Goal: Task Accomplishment & Management: Manage account settings

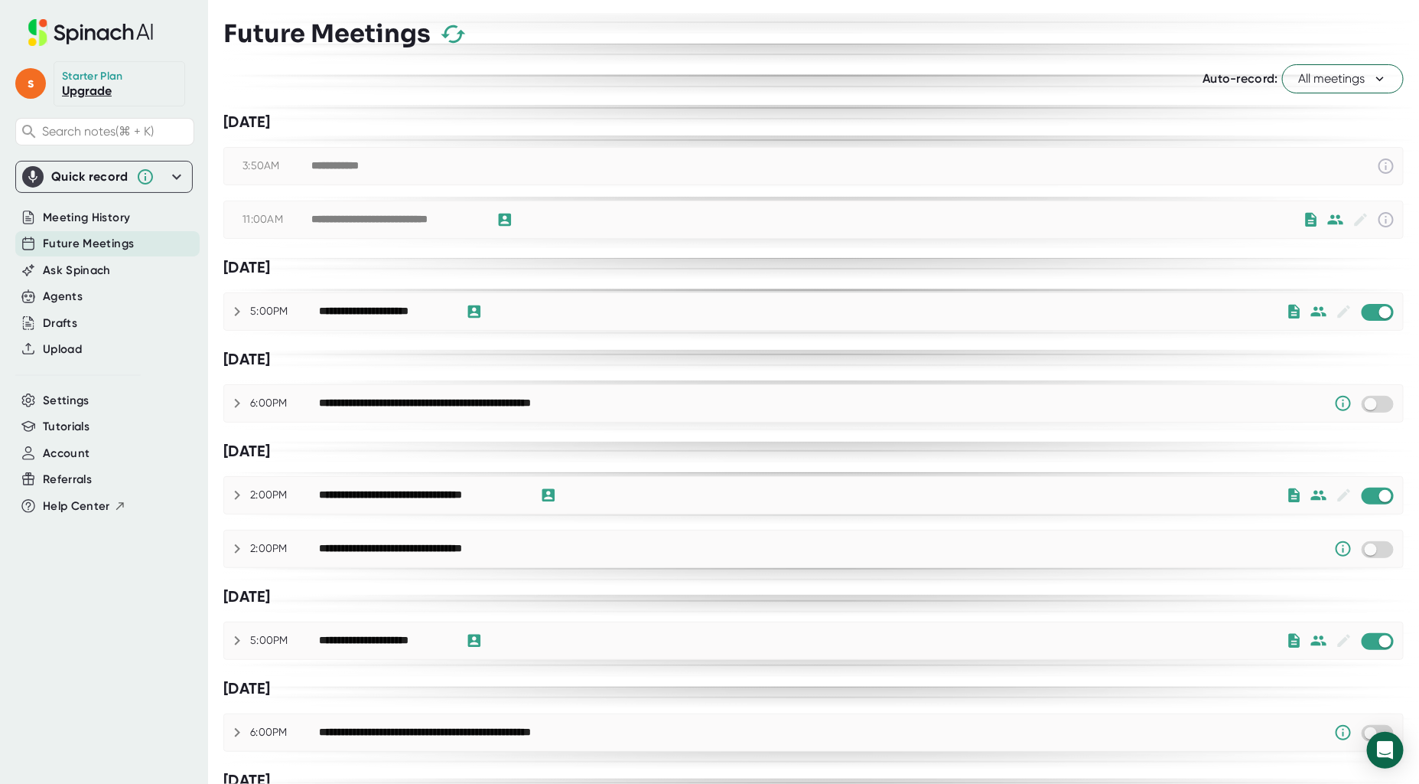
click at [454, 34] on icon "button" at bounding box center [453, 34] width 27 height 27
click at [1341, 90] on button "All meetings" at bounding box center [1344, 78] width 122 height 29
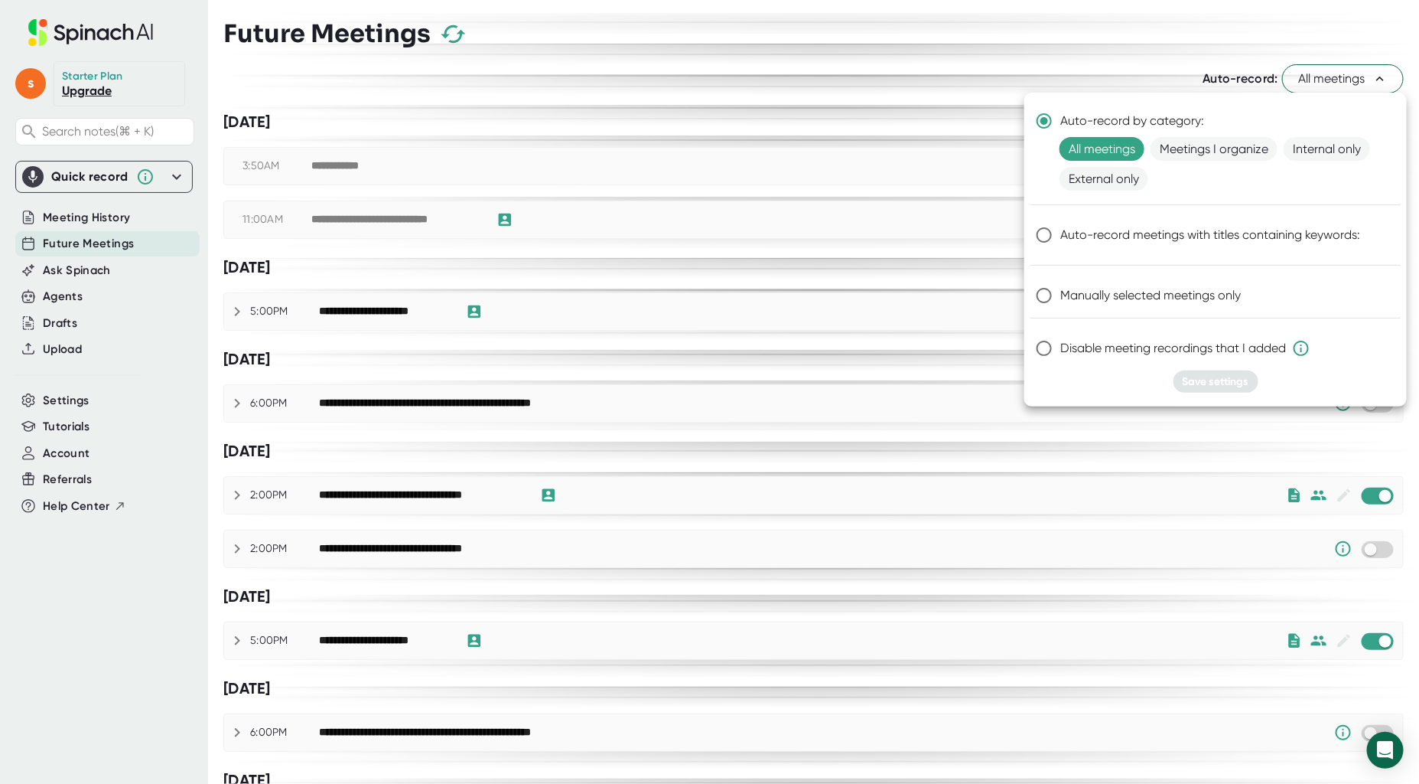
click at [1045, 350] on input "Disable meeting recordings that I added" at bounding box center [1044, 348] width 32 height 32
radio input "true"
click at [1229, 381] on span "Save settings" at bounding box center [1216, 381] width 67 height 13
radio input "true"
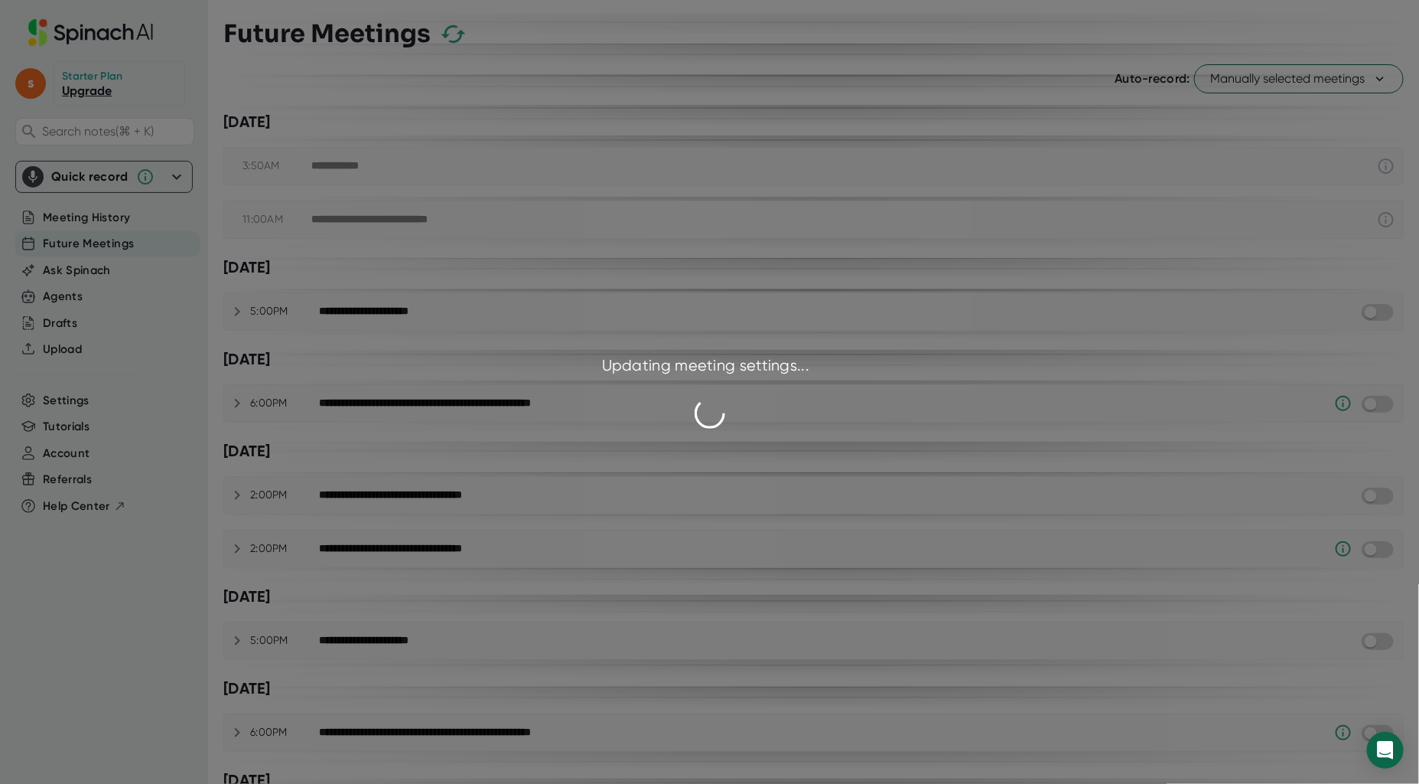
checkbox input "false"
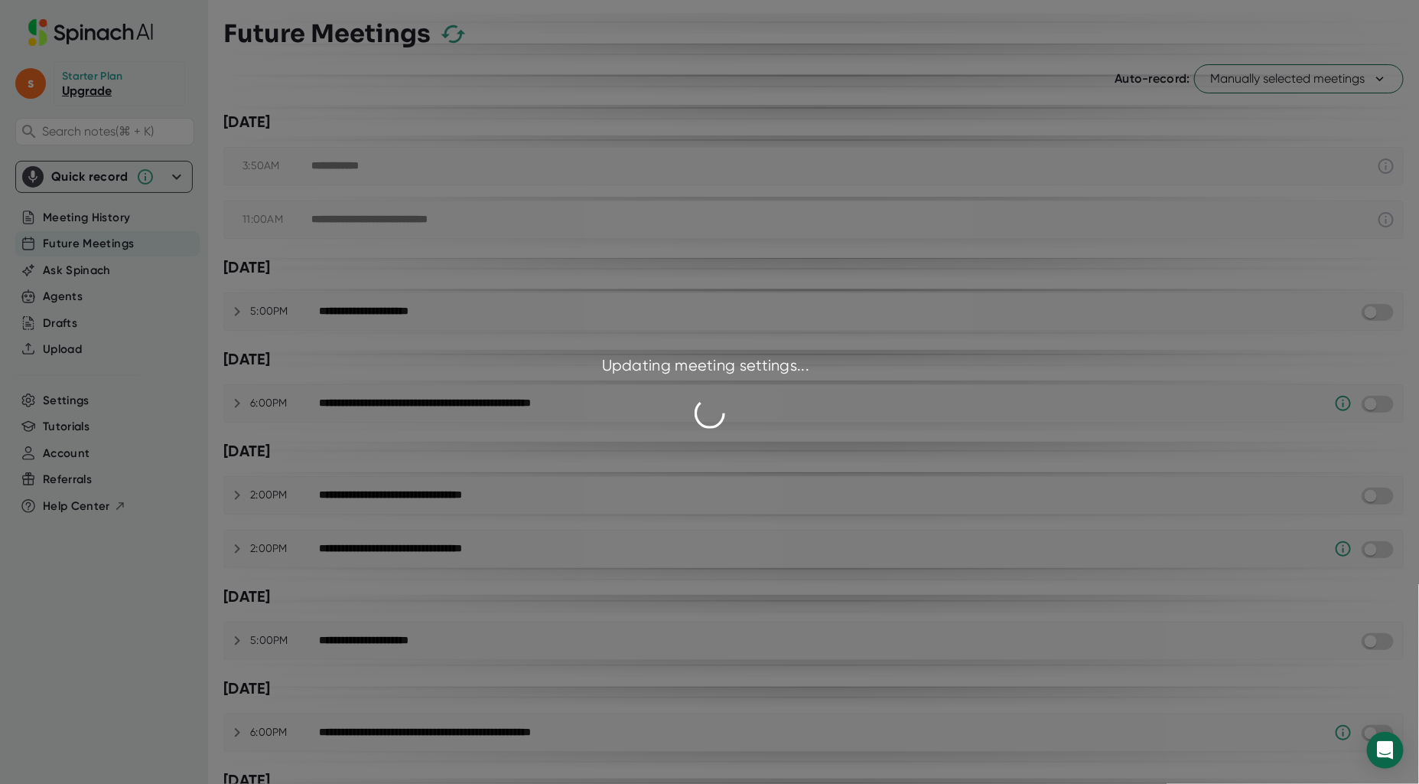
checkbox input "false"
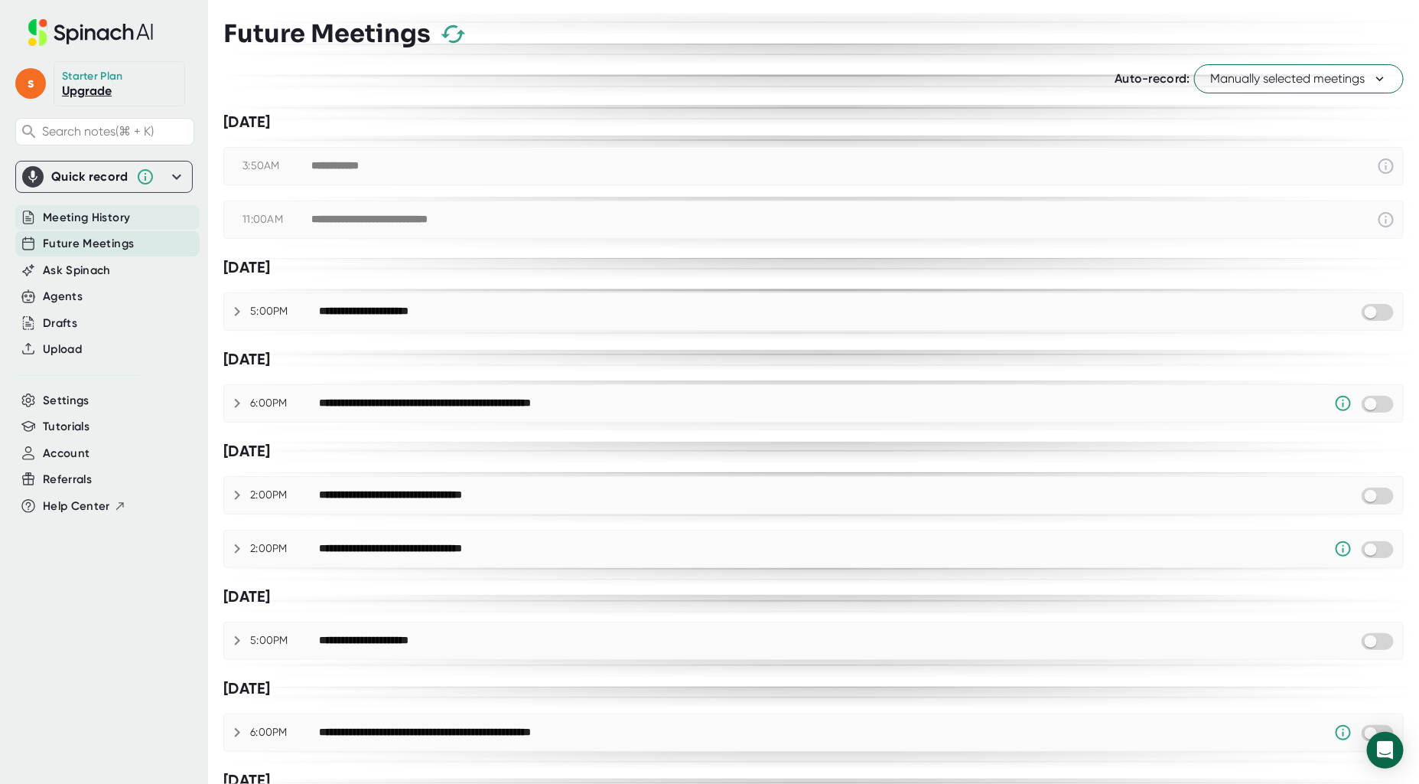
click at [93, 220] on span "Meeting History" at bounding box center [86, 218] width 87 height 18
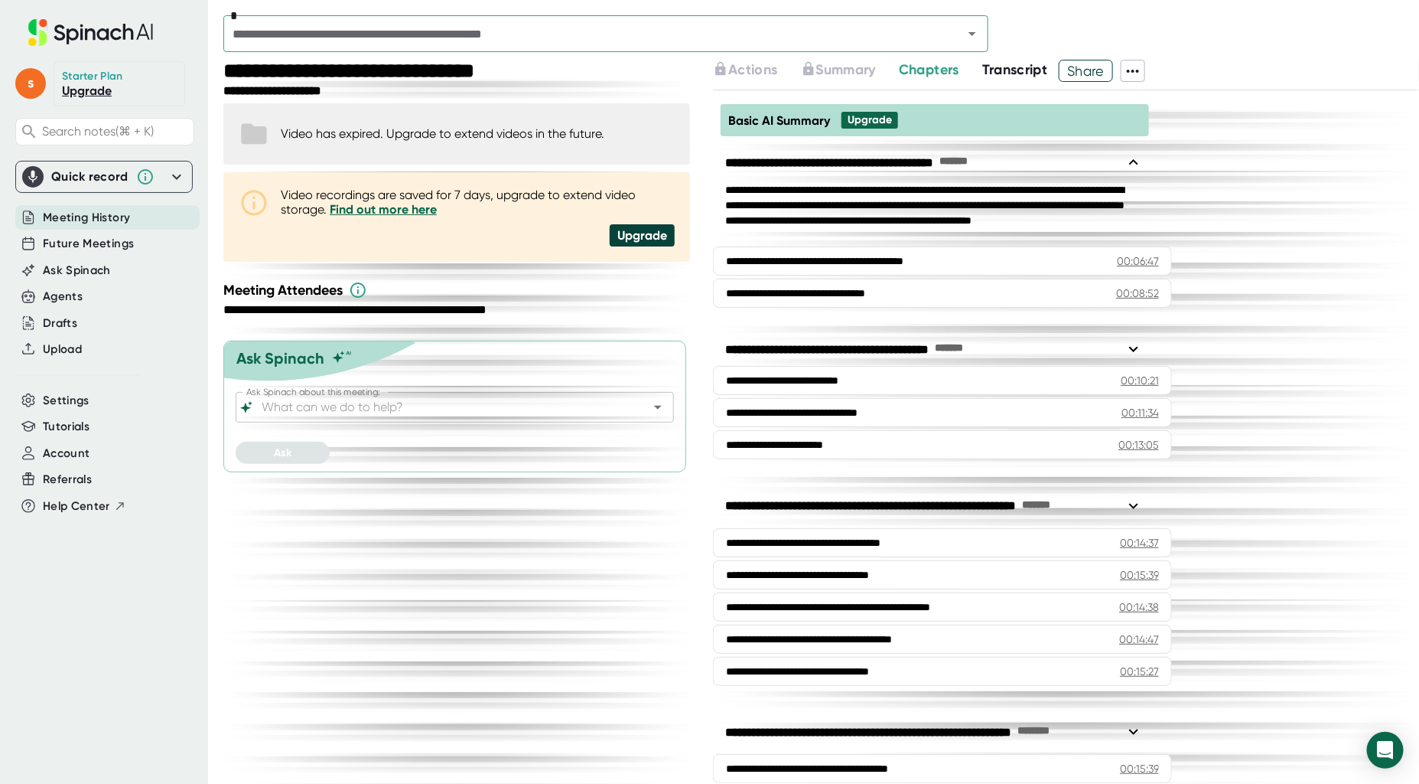
click at [827, 26] on input "text" at bounding box center [583, 33] width 711 height 21
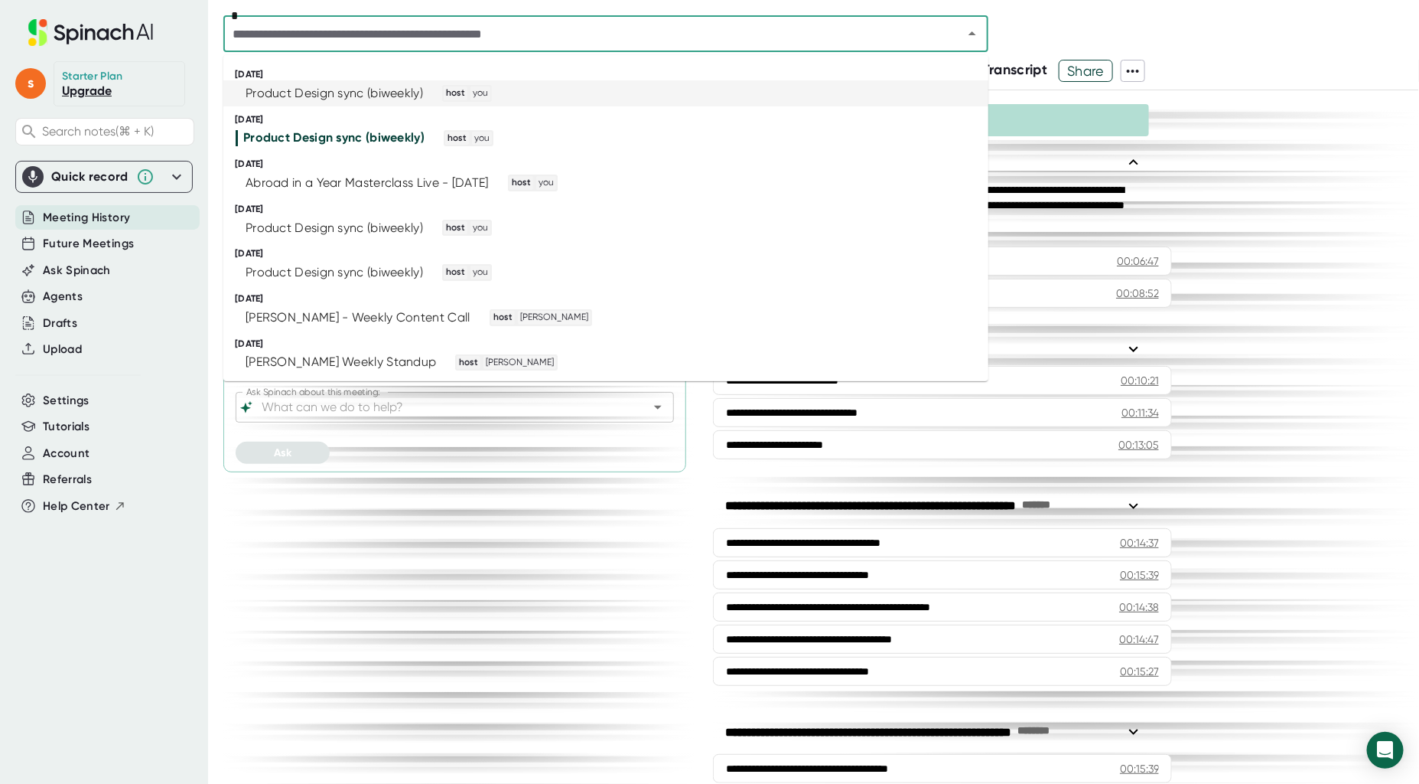
click at [670, 91] on div "Product Design sync (biweekly) host you" at bounding box center [600, 93] width 728 height 17
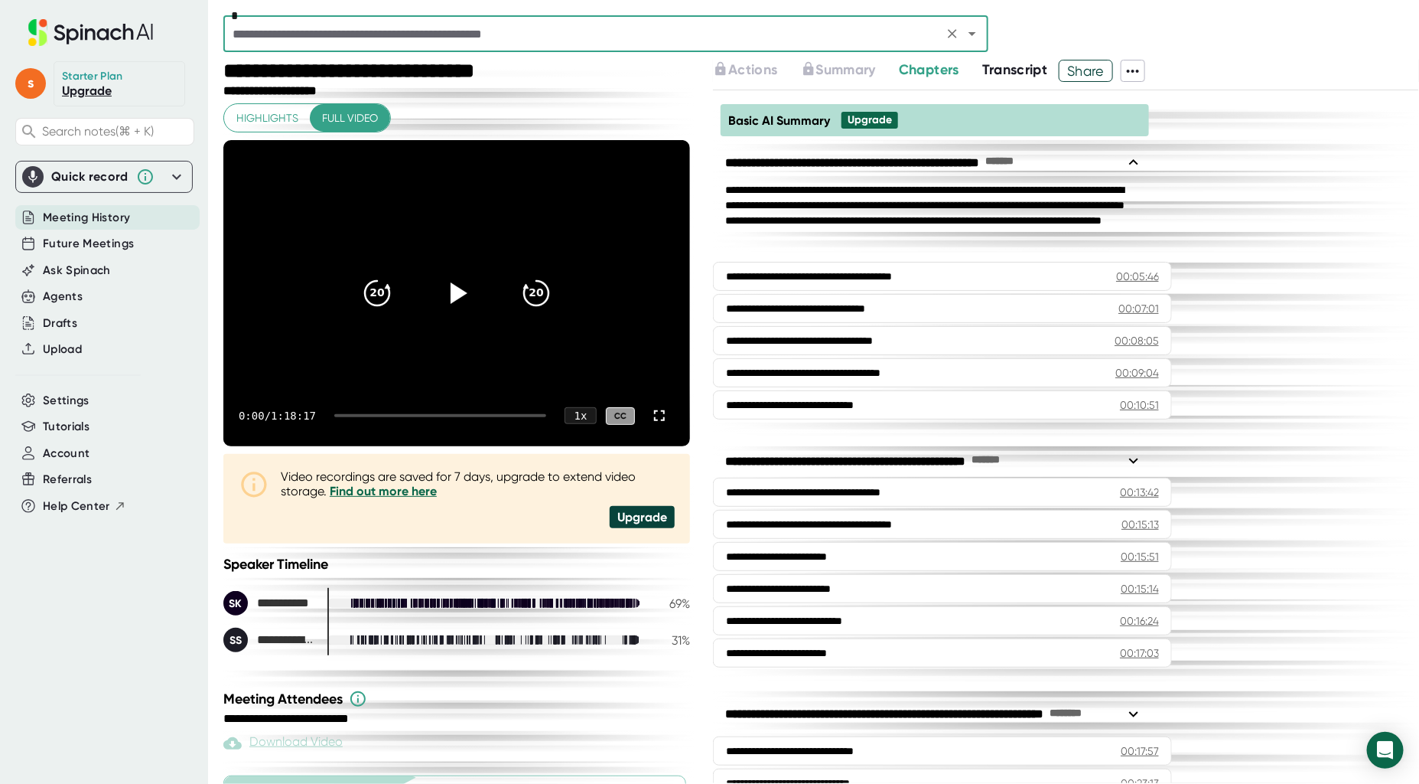
click at [1142, 69] on icon at bounding box center [1133, 71] width 18 height 18
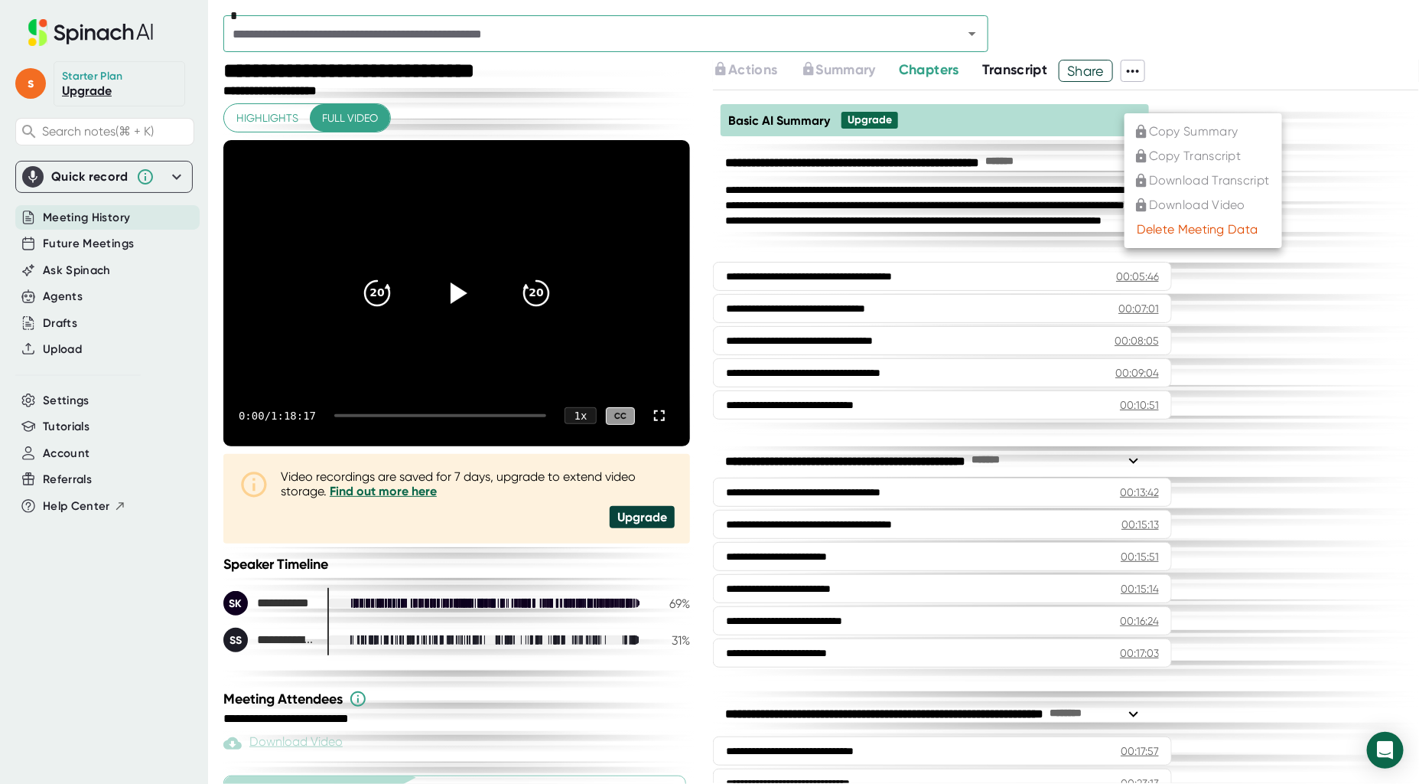
click at [1198, 219] on li "Delete Meeting Data" at bounding box center [1204, 229] width 158 height 24
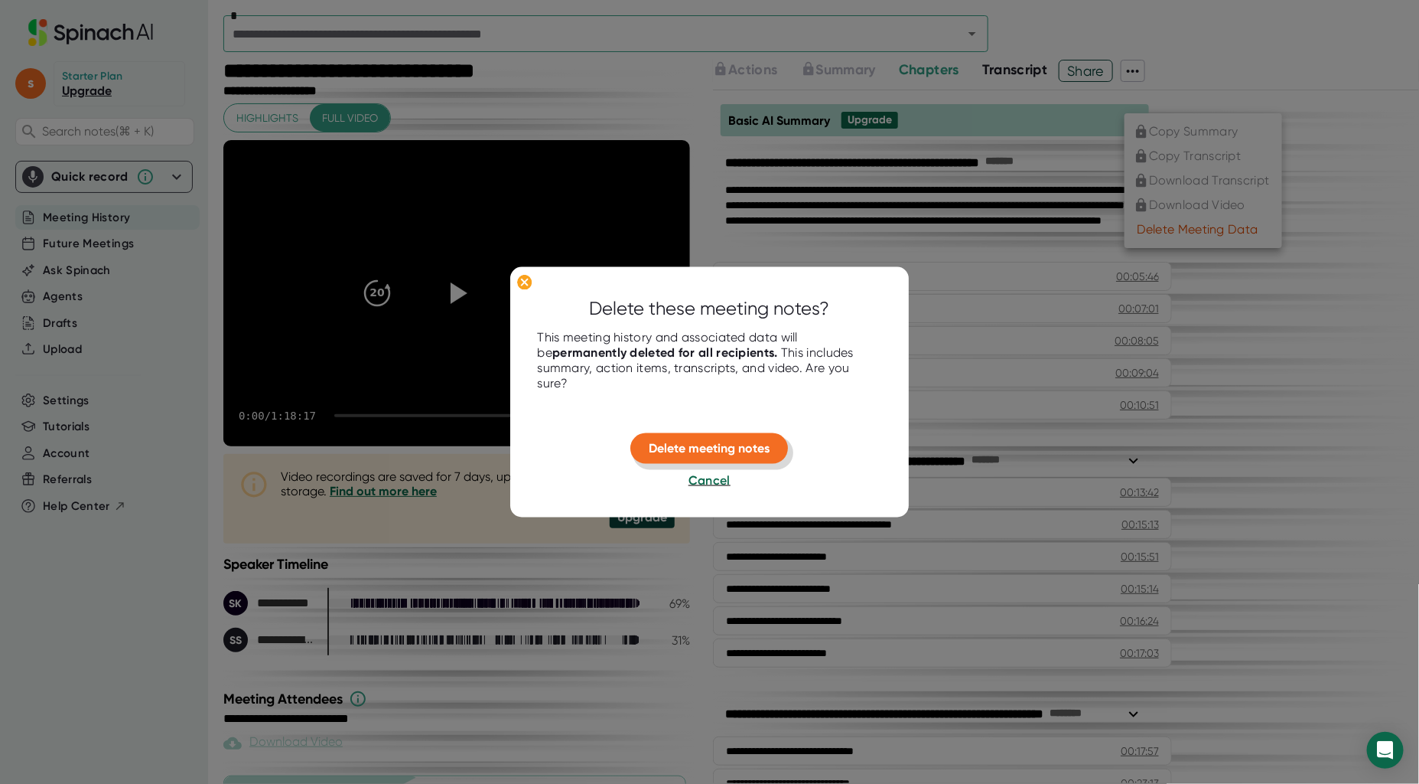
click at [747, 442] on span "Delete meeting notes" at bounding box center [710, 448] width 121 height 15
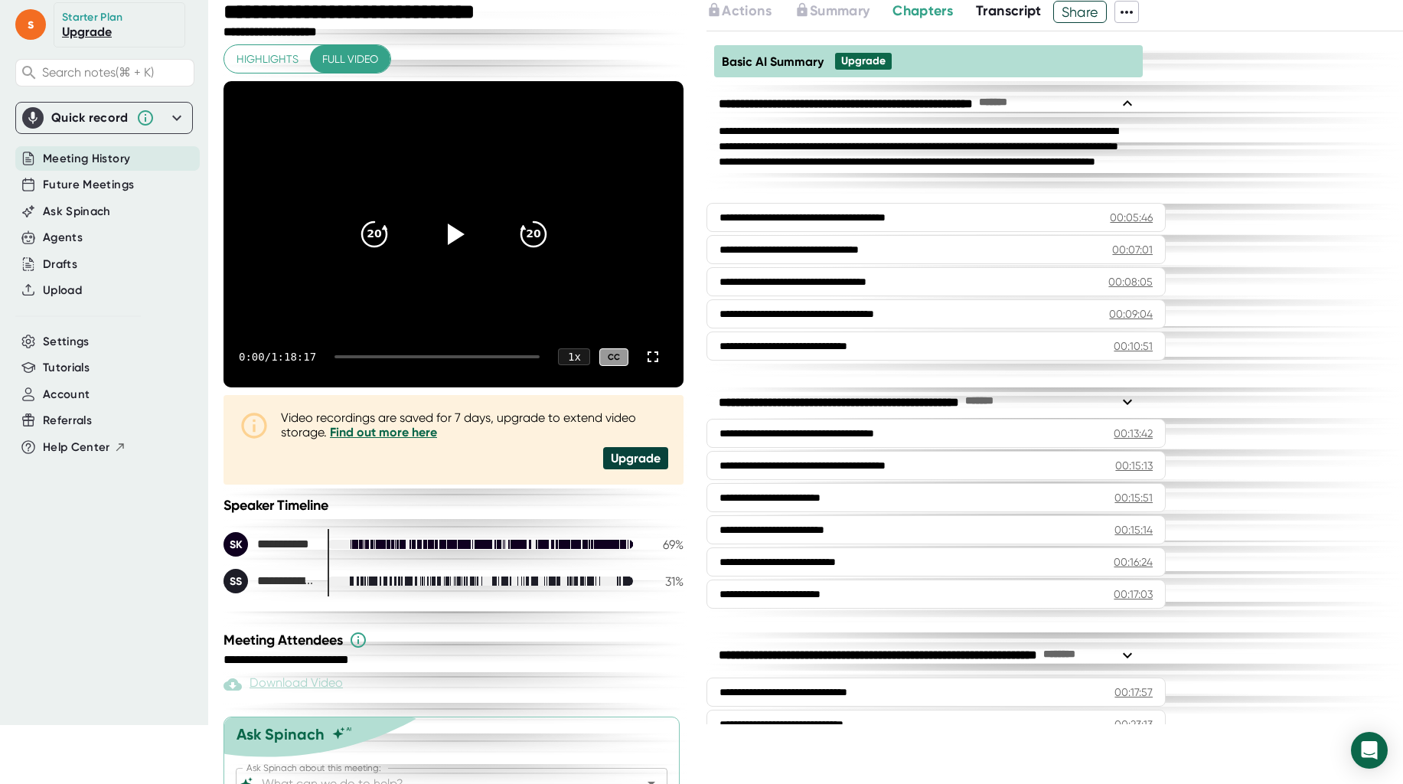
click at [269, 57] on span "Highlights" at bounding box center [267, 59] width 62 height 19
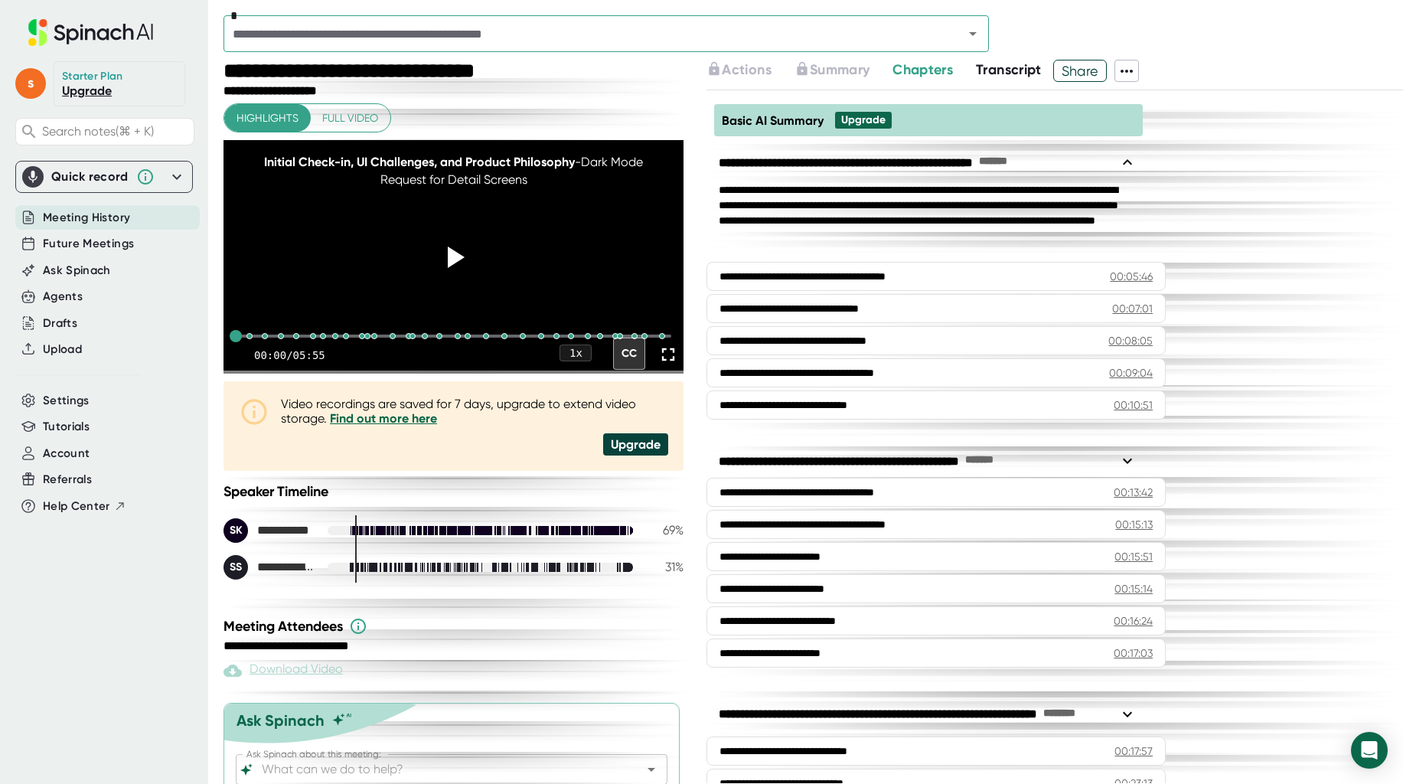
click at [1132, 65] on icon at bounding box center [1126, 71] width 18 height 18
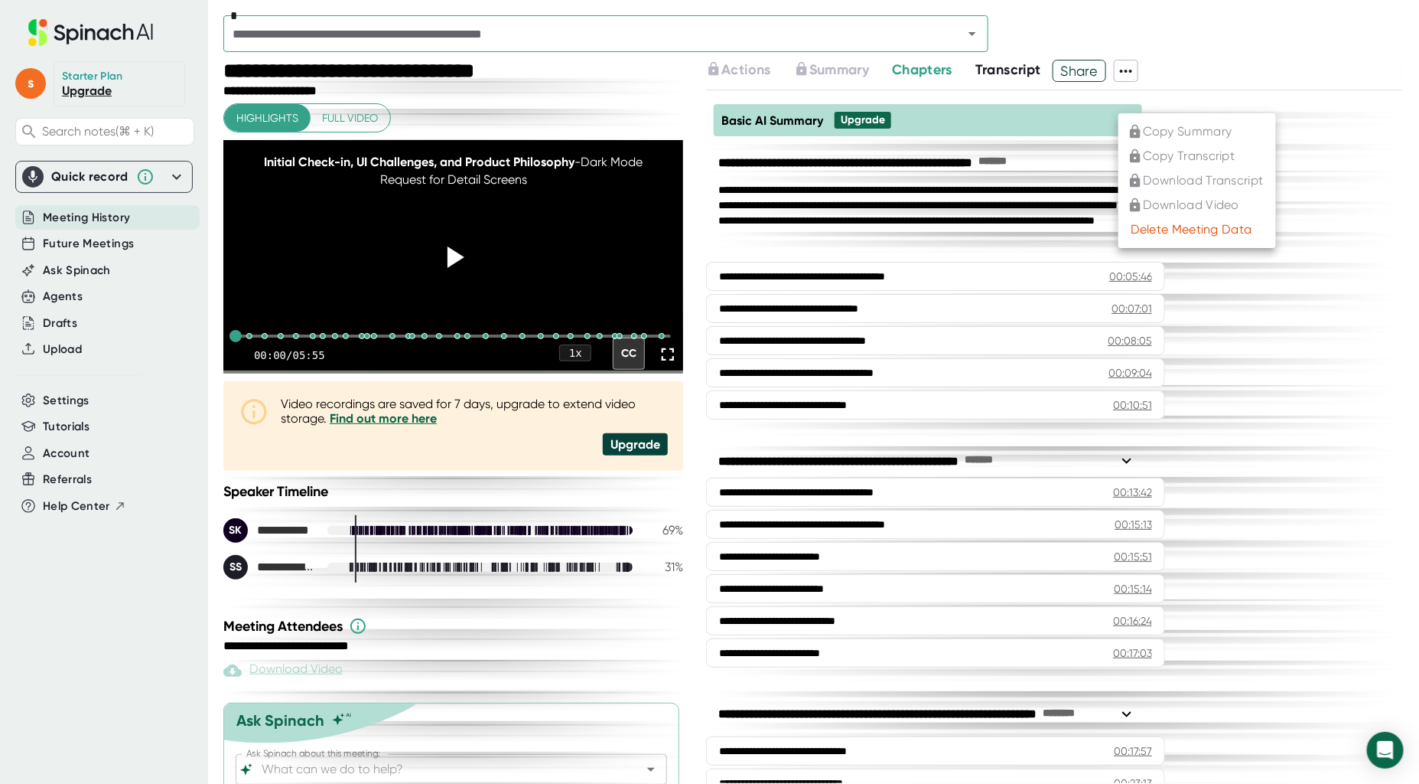
click at [1216, 236] on div "Delete Meeting Data" at bounding box center [1192, 229] width 122 height 15
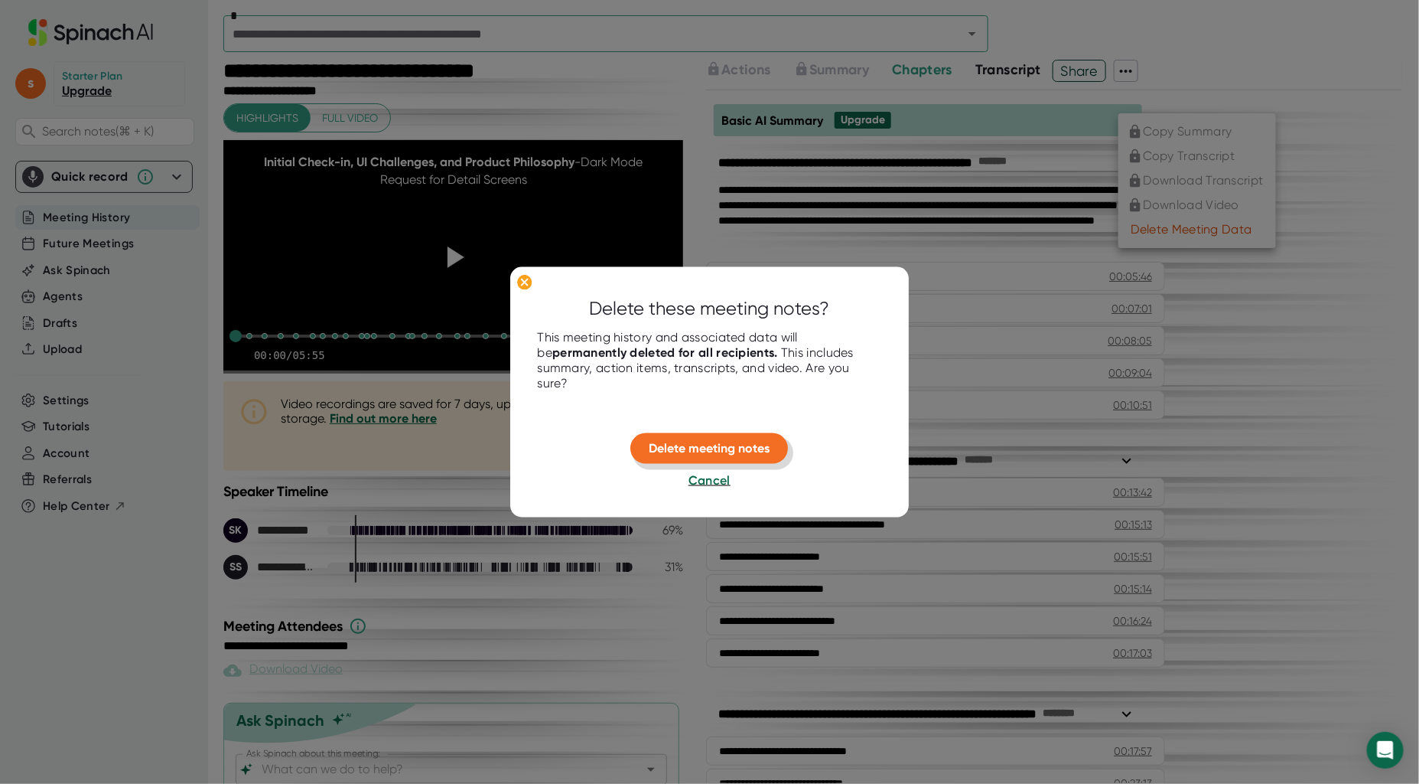
click at [714, 441] on span "Delete meeting notes" at bounding box center [710, 448] width 121 height 15
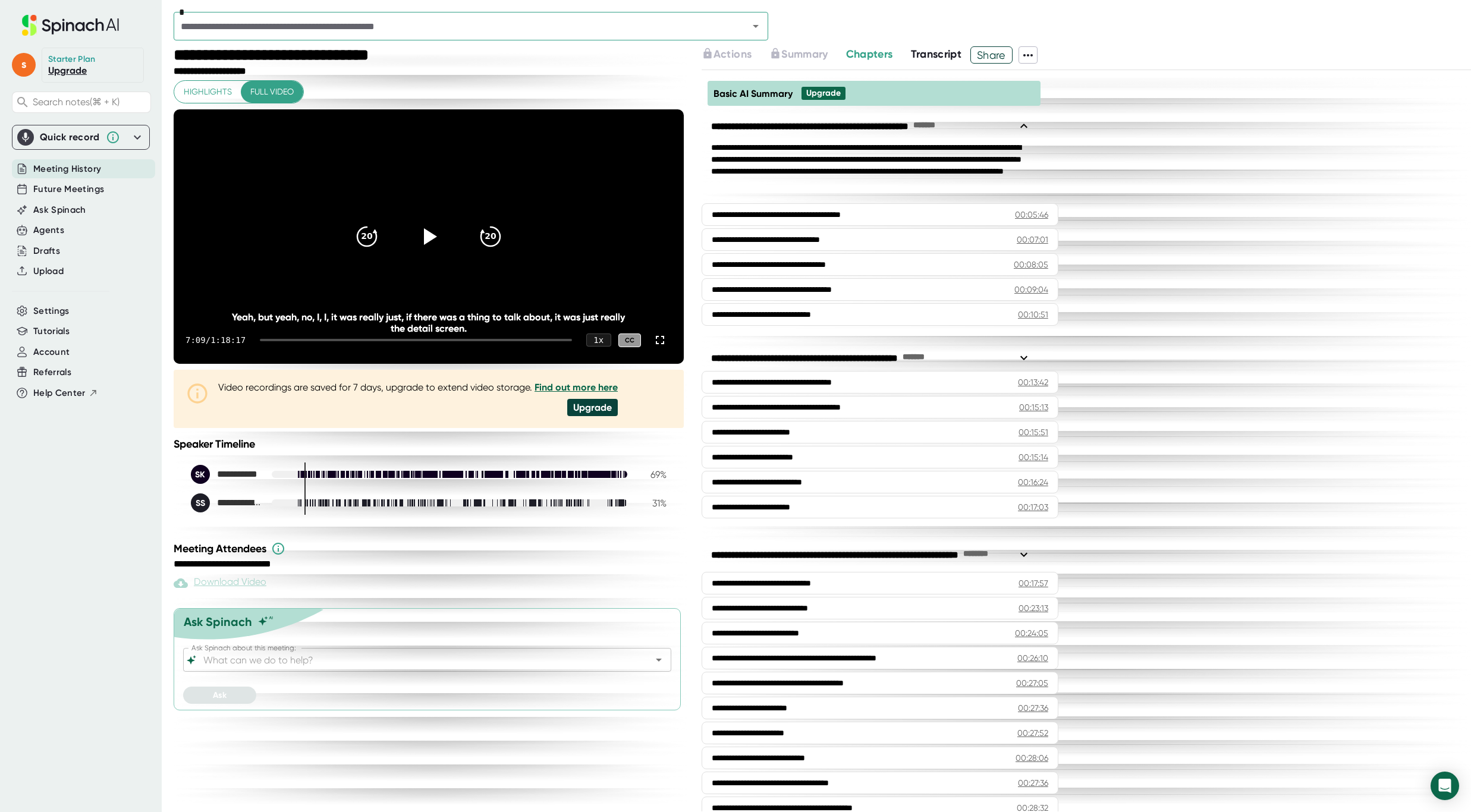
click at [1032, 59] on icon at bounding box center [1028, 55] width 14 height 14
click at [1103, 190] on ul "Copy Summary Copy Transcript Download Transcript Download Video Delete Meeting …" at bounding box center [1083, 141] width 123 height 105
click at [1103, 180] on div "Delete Meeting Data" at bounding box center [1079, 179] width 95 height 12
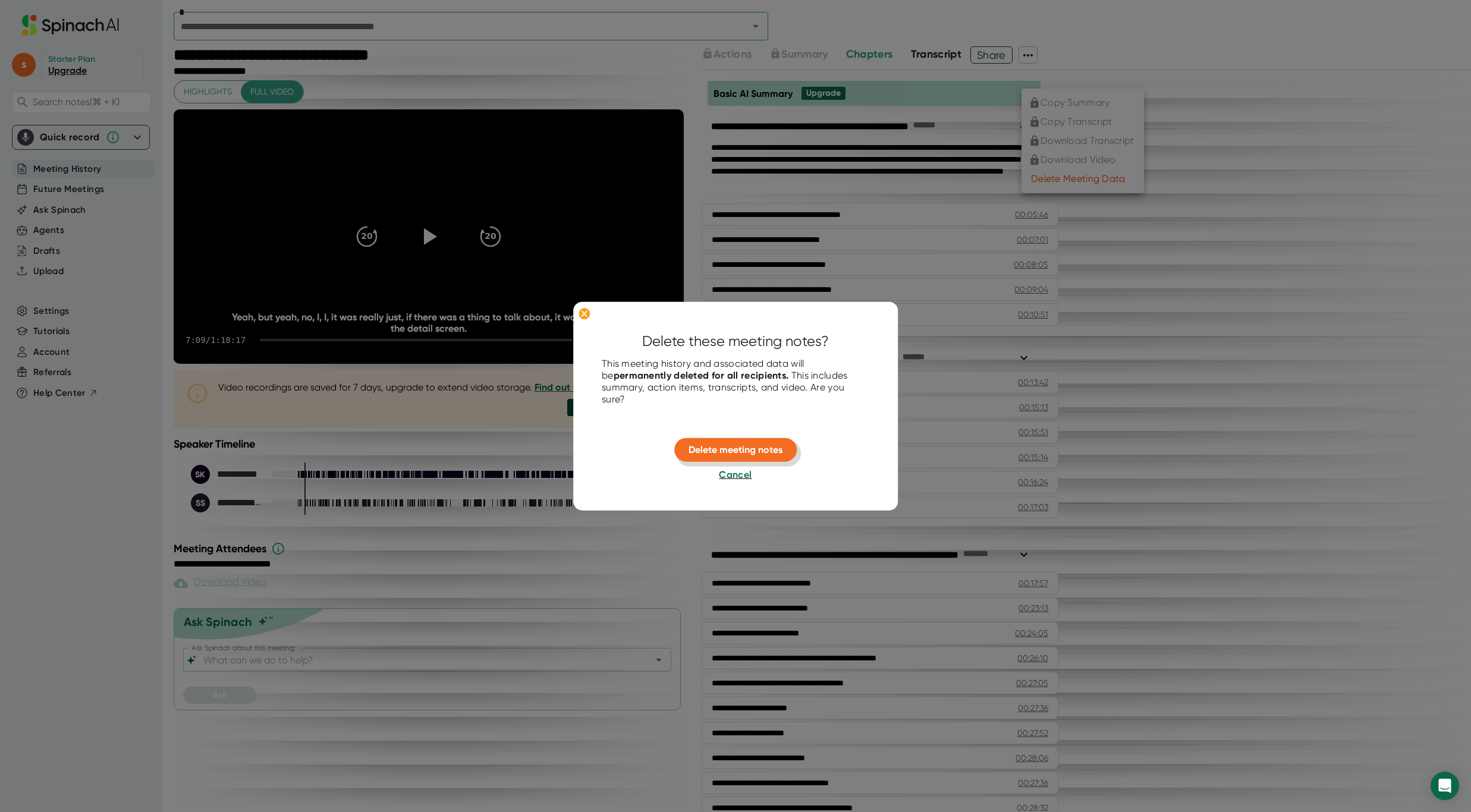
click at [762, 447] on span "Delete meeting notes" at bounding box center [735, 450] width 94 height 12
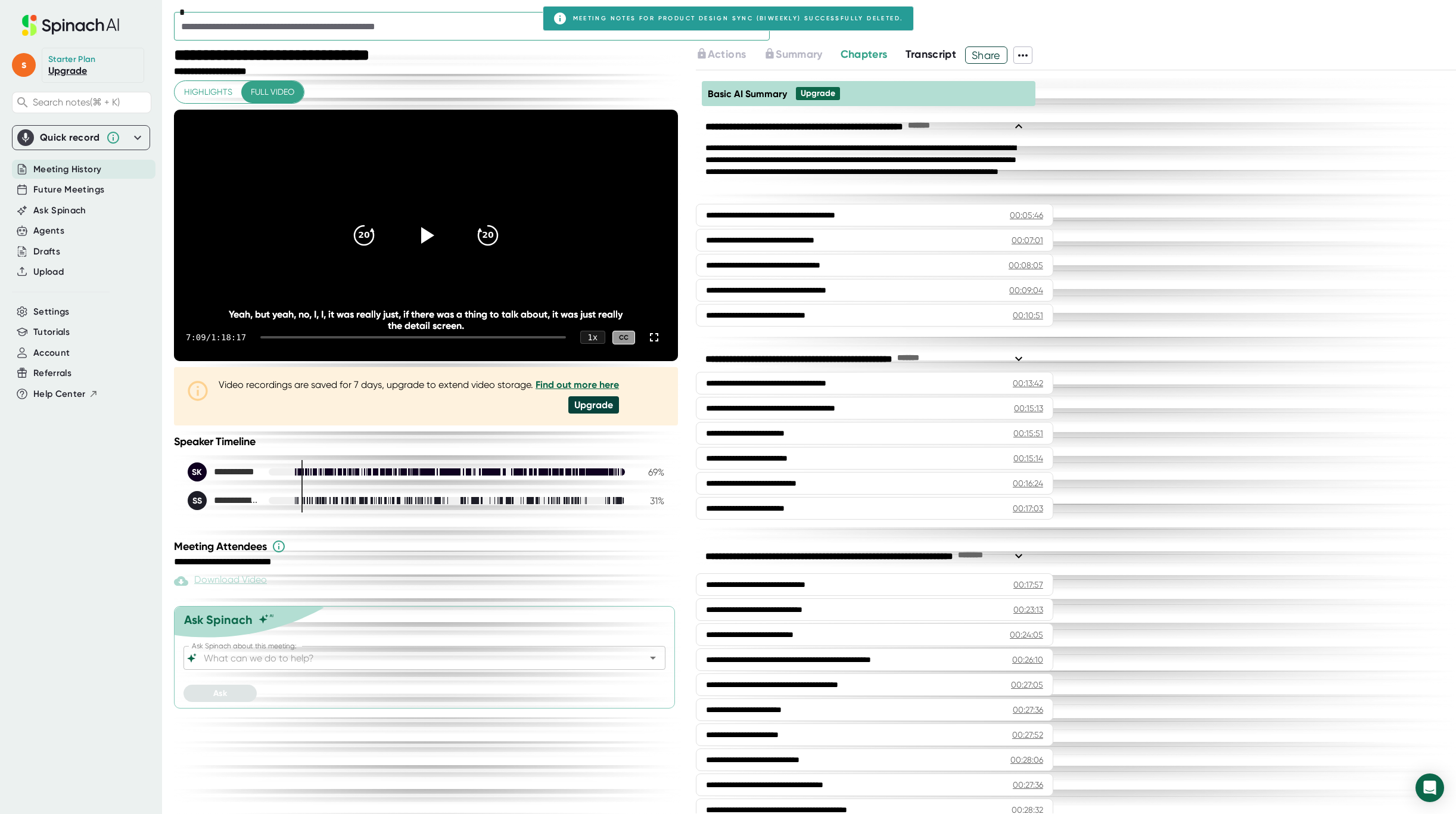
click at [222, 90] on span "Highlights" at bounding box center [208, 92] width 48 height 15
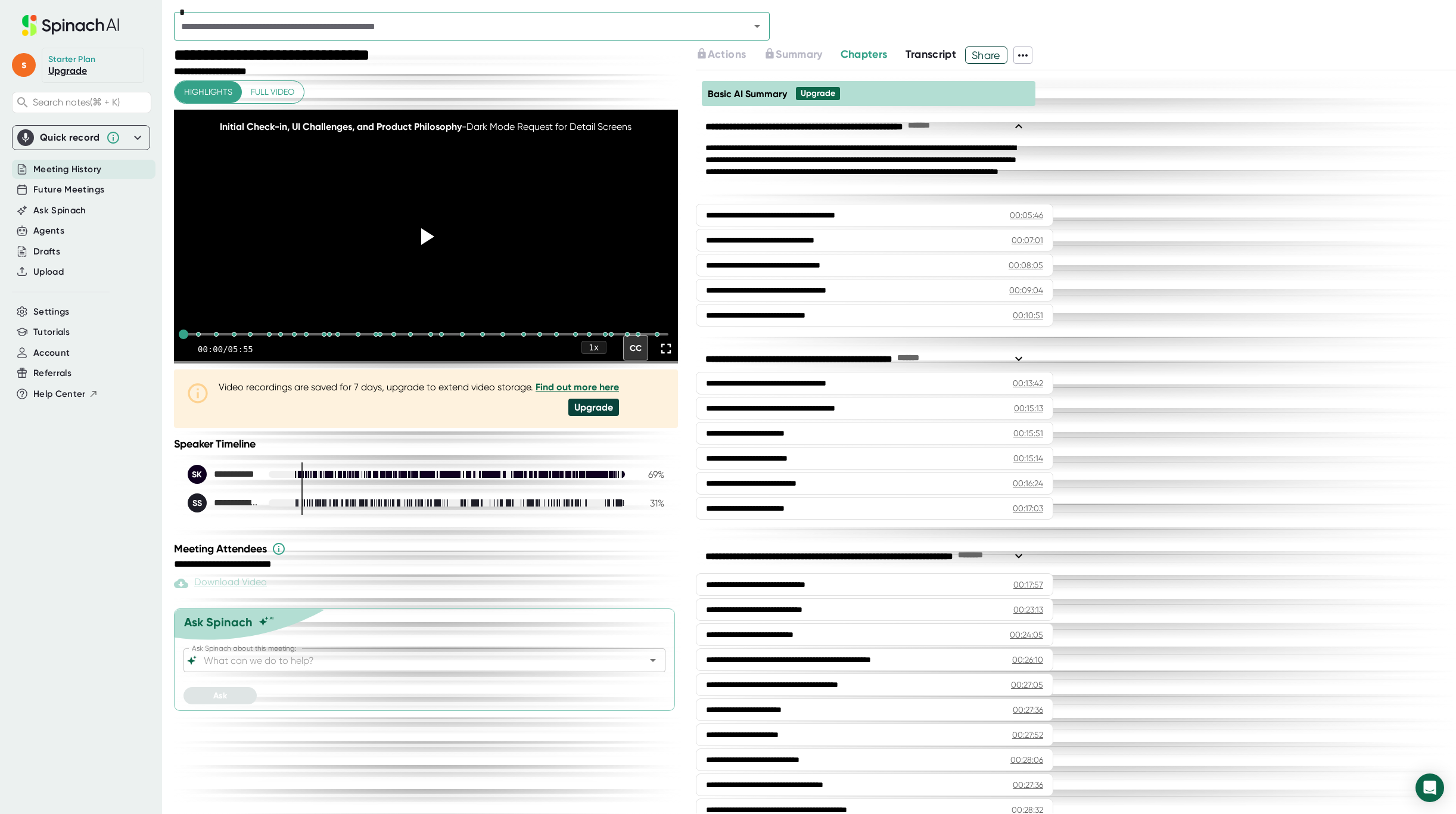
scroll to position [47, 0]
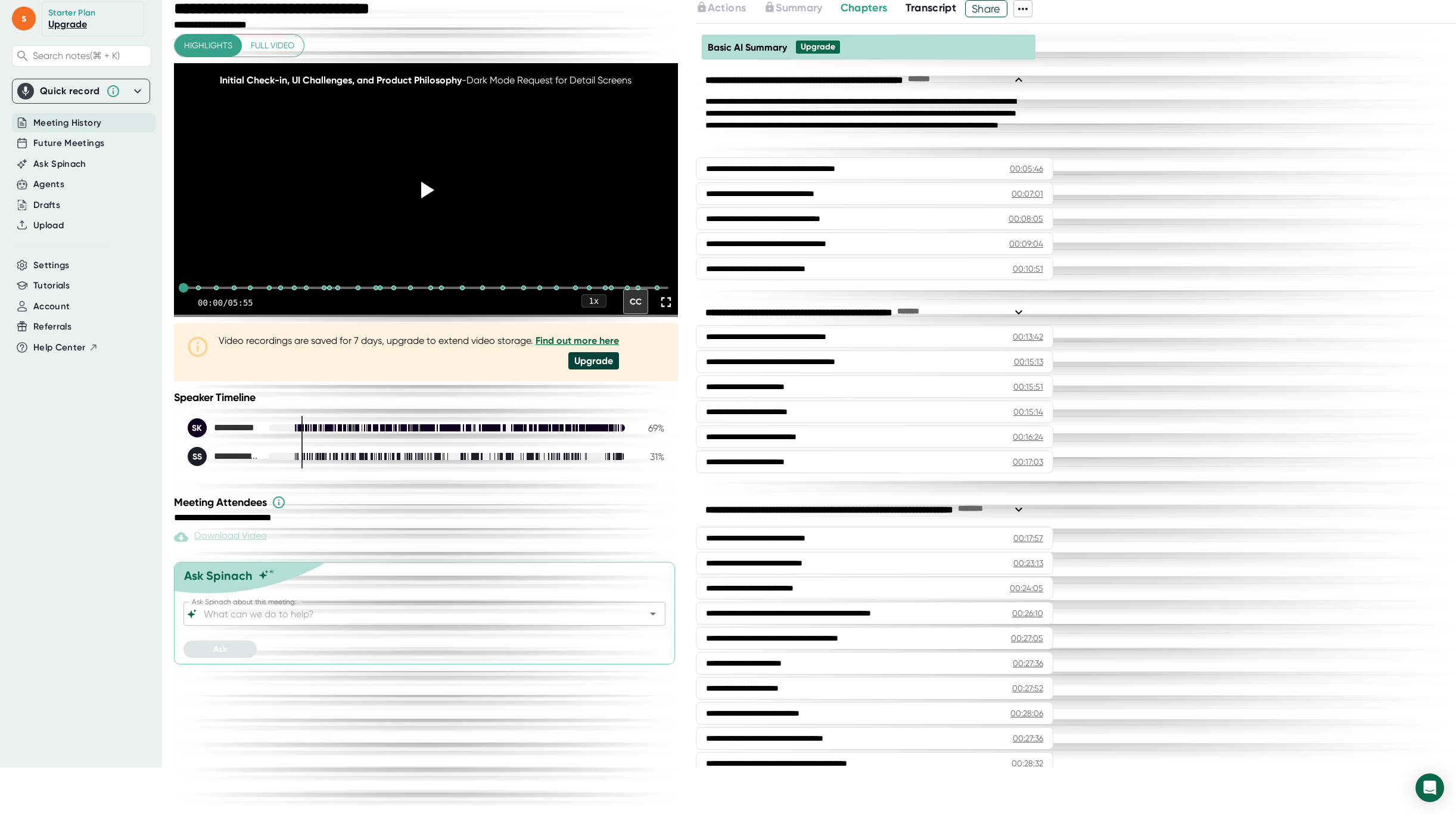
click at [65, 125] on span "Meeting History" at bounding box center [67, 123] width 68 height 14
click at [65, 125] on span "Meeting History" at bounding box center [67, 123] width 68 height 14
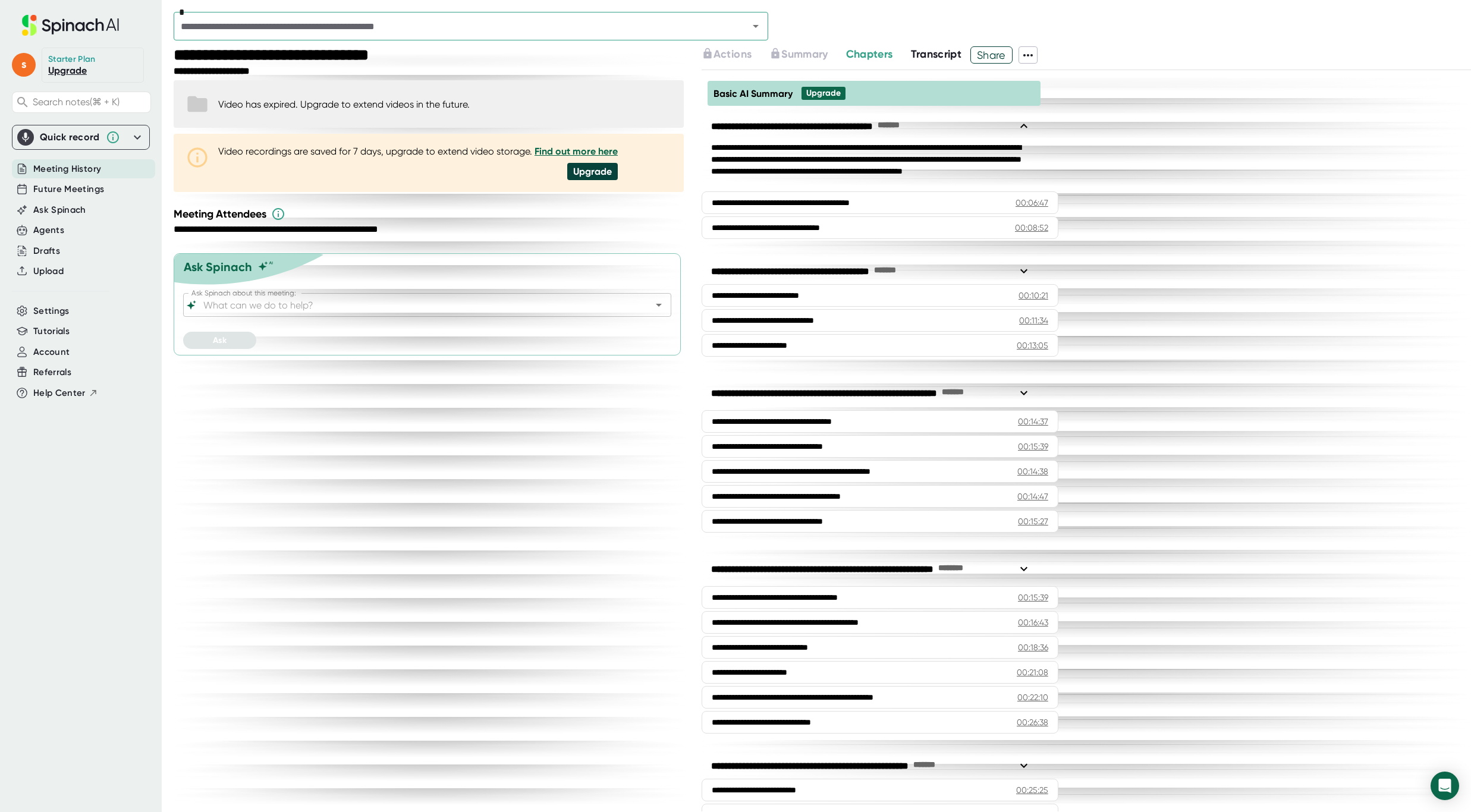
click at [587, 13] on div "*" at bounding box center [470, 26] width 594 height 29
click at [759, 28] on icon "Open" at bounding box center [755, 26] width 14 height 14
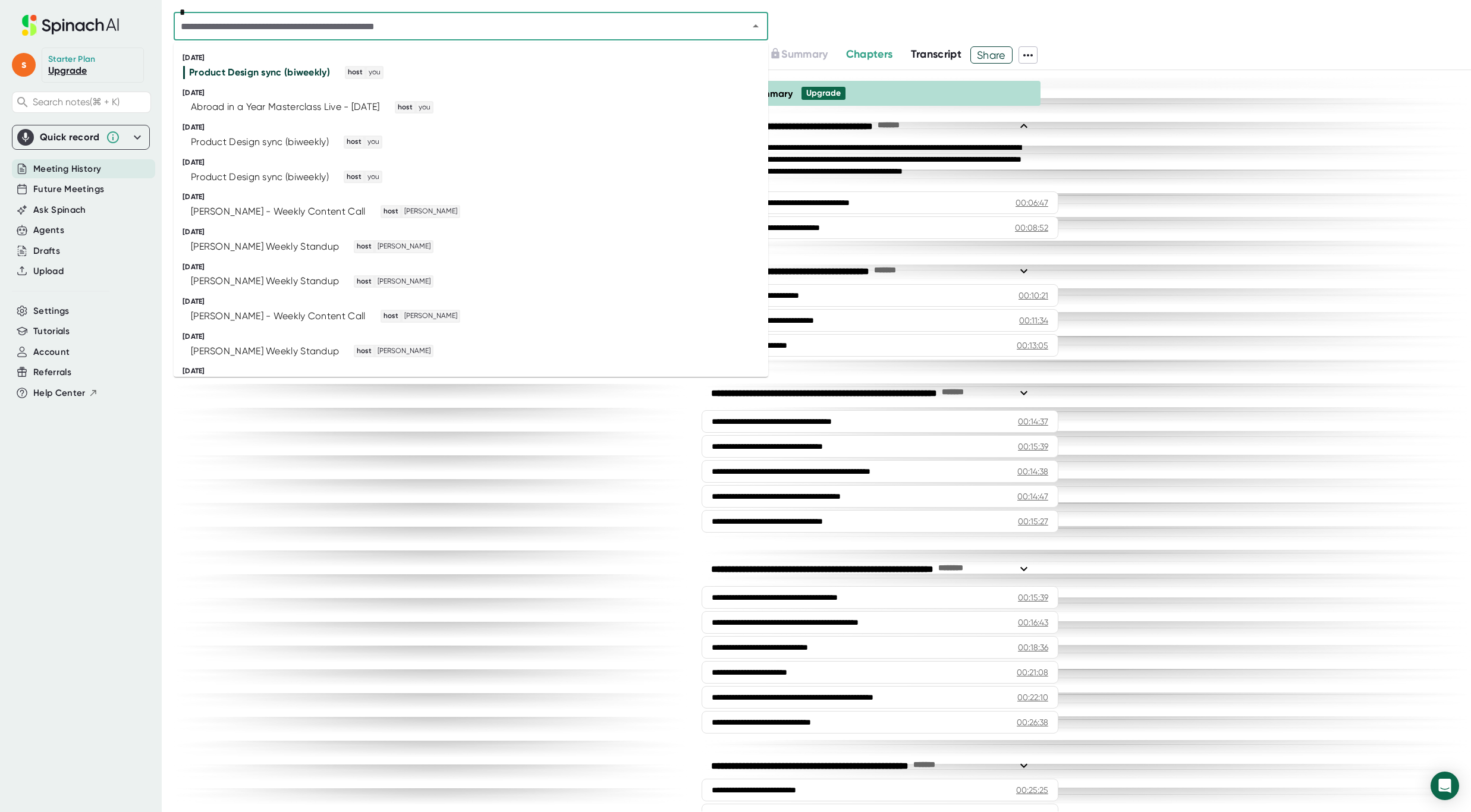
click at [809, 17] on div "*" at bounding box center [822, 29] width 1298 height 34
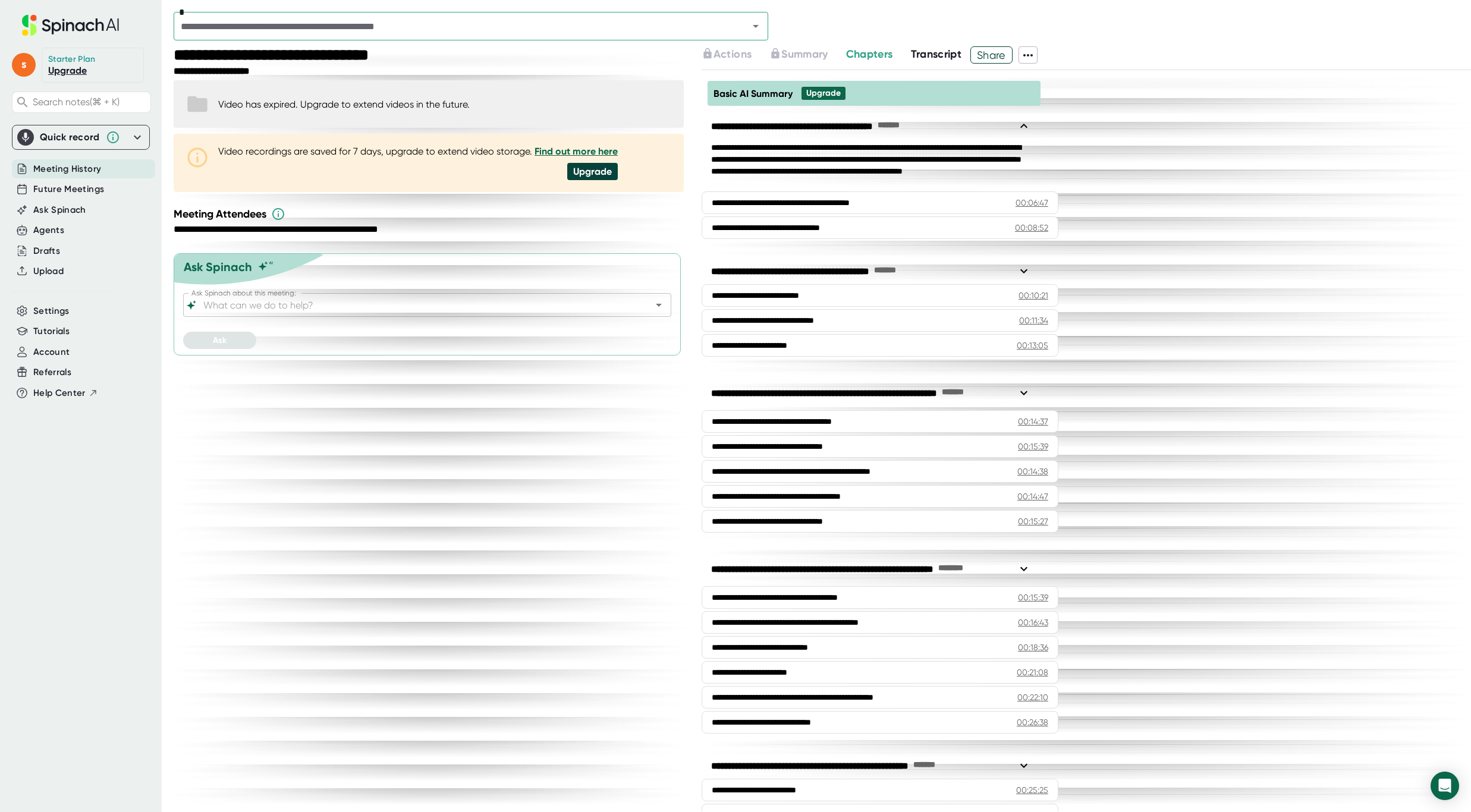
click at [749, 23] on icon "Open" at bounding box center [755, 26] width 14 height 14
click at [399, 493] on div "**********" at bounding box center [430, 430] width 513 height 766
